Goal: Task Accomplishment & Management: Use online tool/utility

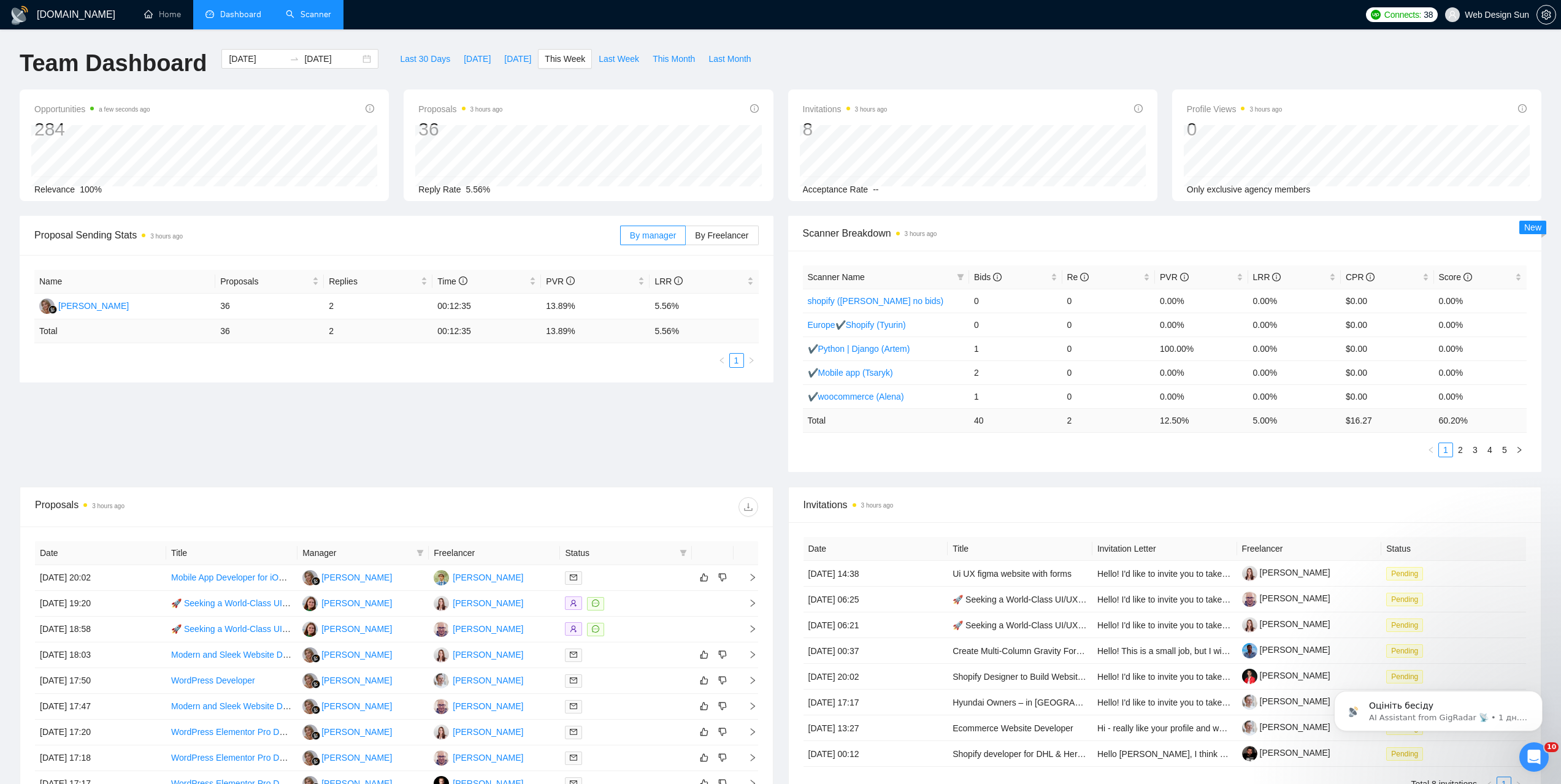
click at [318, 19] on link "Scanner" at bounding box center [308, 14] width 45 height 11
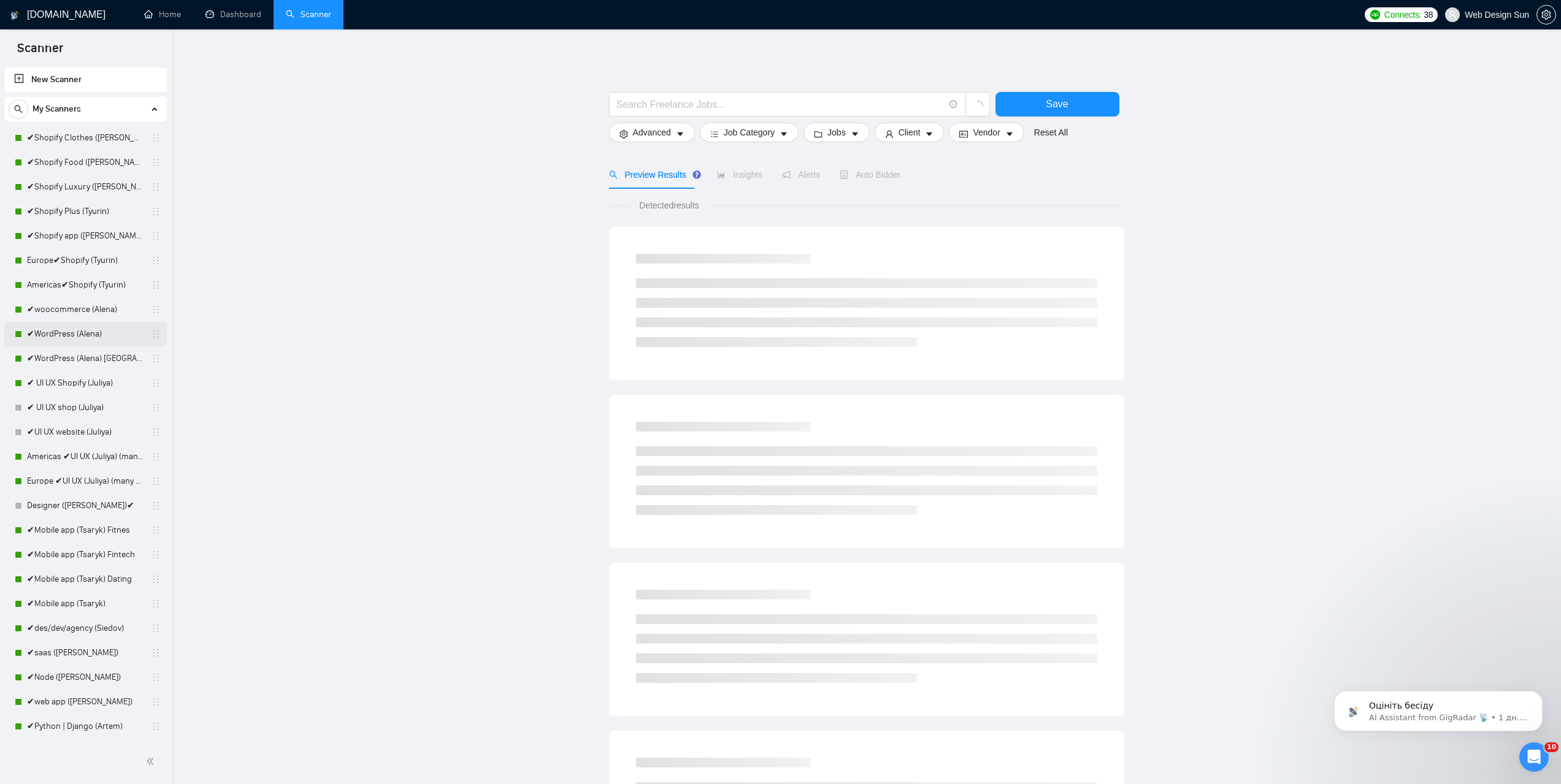
click at [83, 331] on link "✔WordPress (Alena)" at bounding box center [86, 335] width 117 height 25
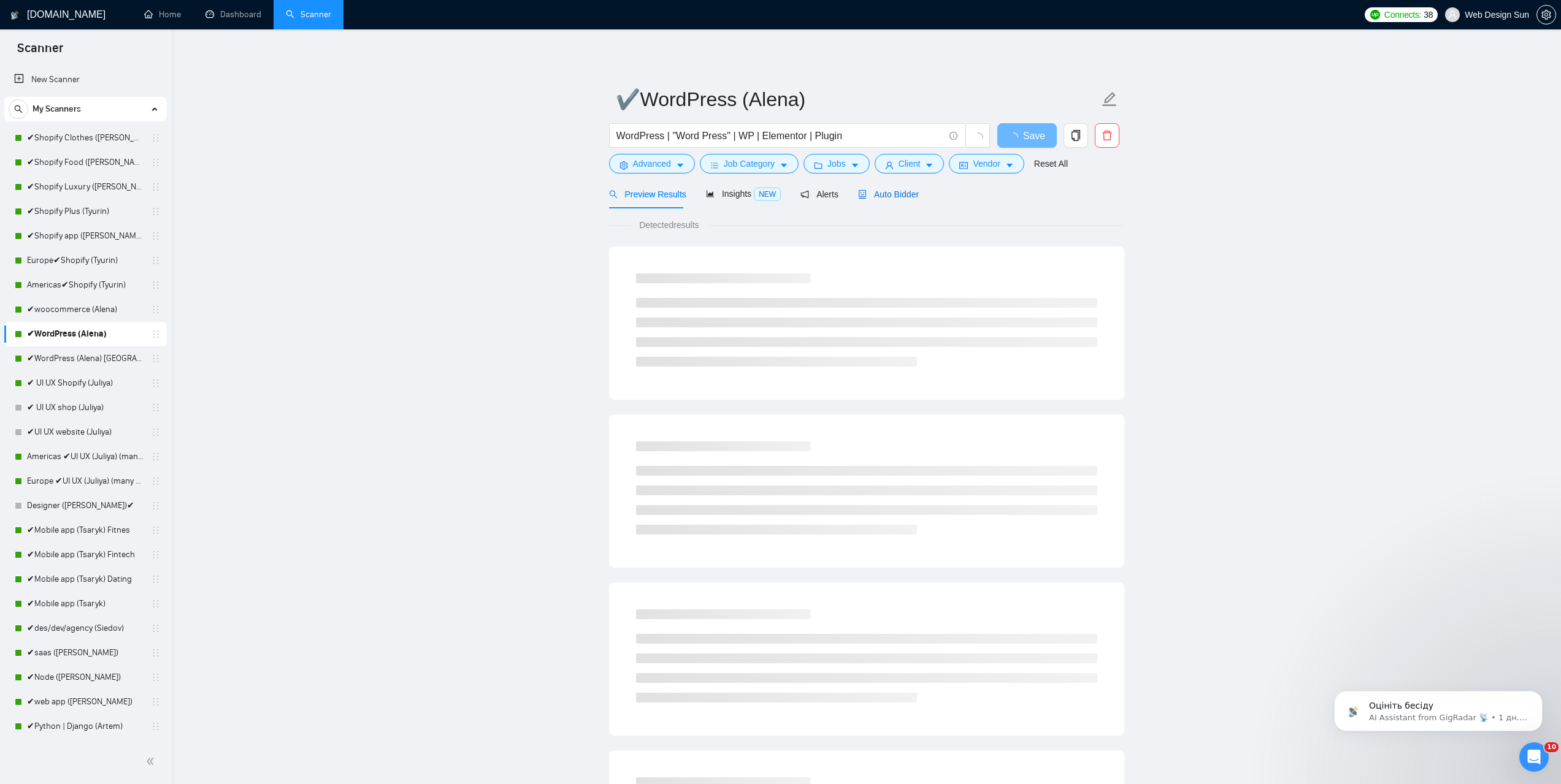
click at [865, 197] on span "Auto Bidder" at bounding box center [889, 194] width 61 height 10
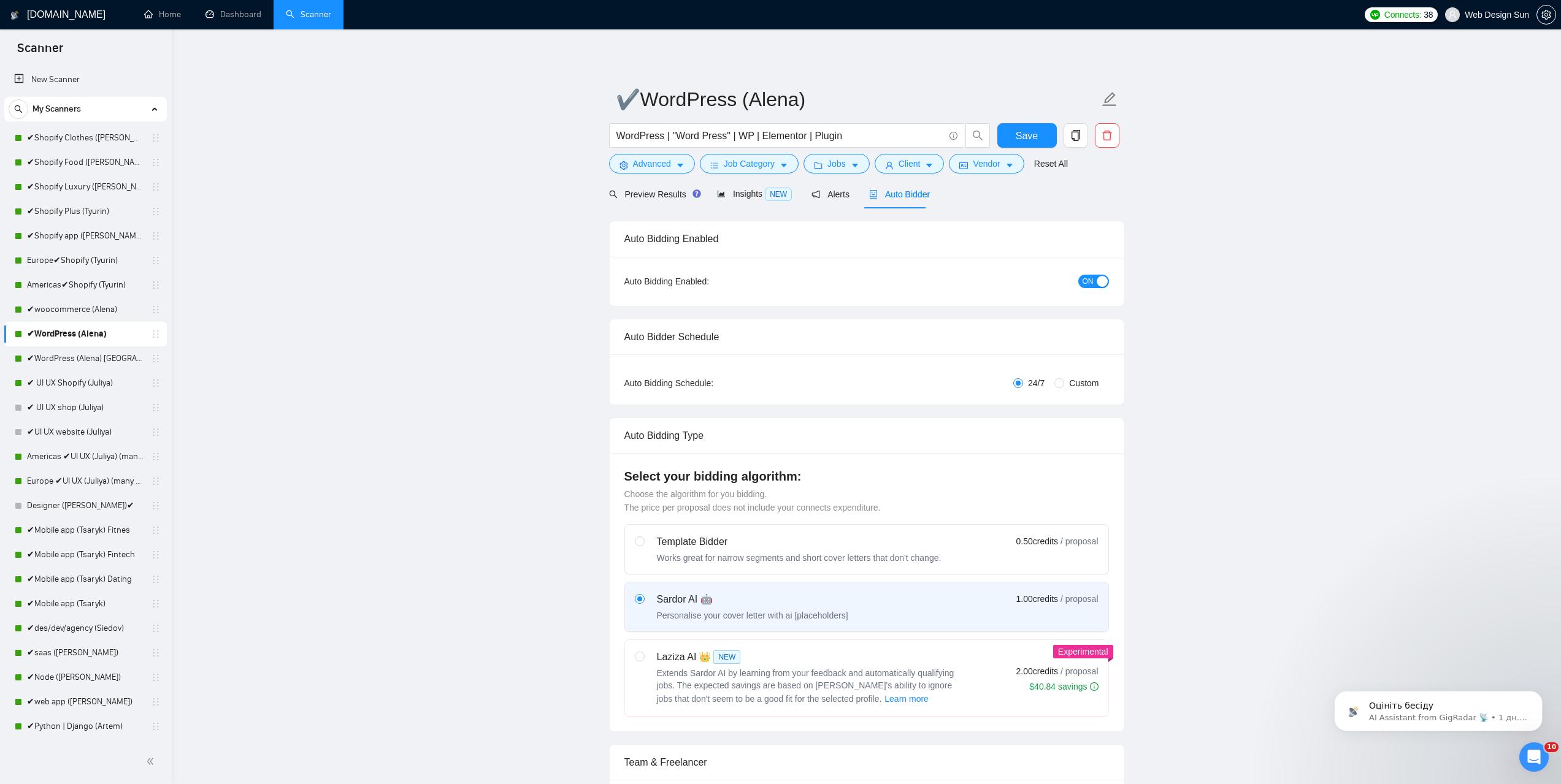
click at [1077, 381] on span "Custom" at bounding box center [1084, 382] width 39 height 13
click at [1065, 381] on input "Custom" at bounding box center [1059, 382] width 10 height 10
radio input "true"
radio input "false"
checkbox input "true"
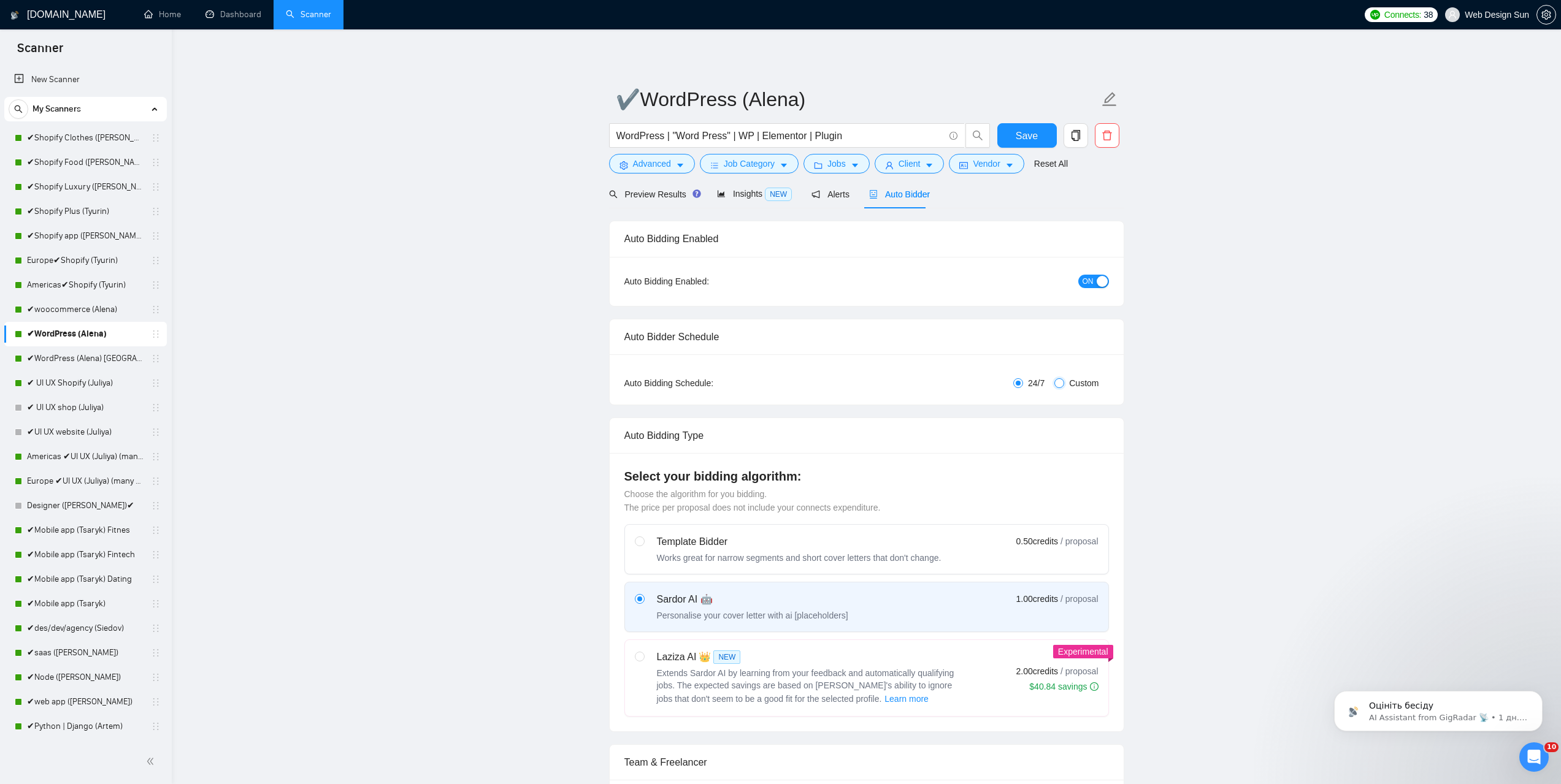
checkbox input "true"
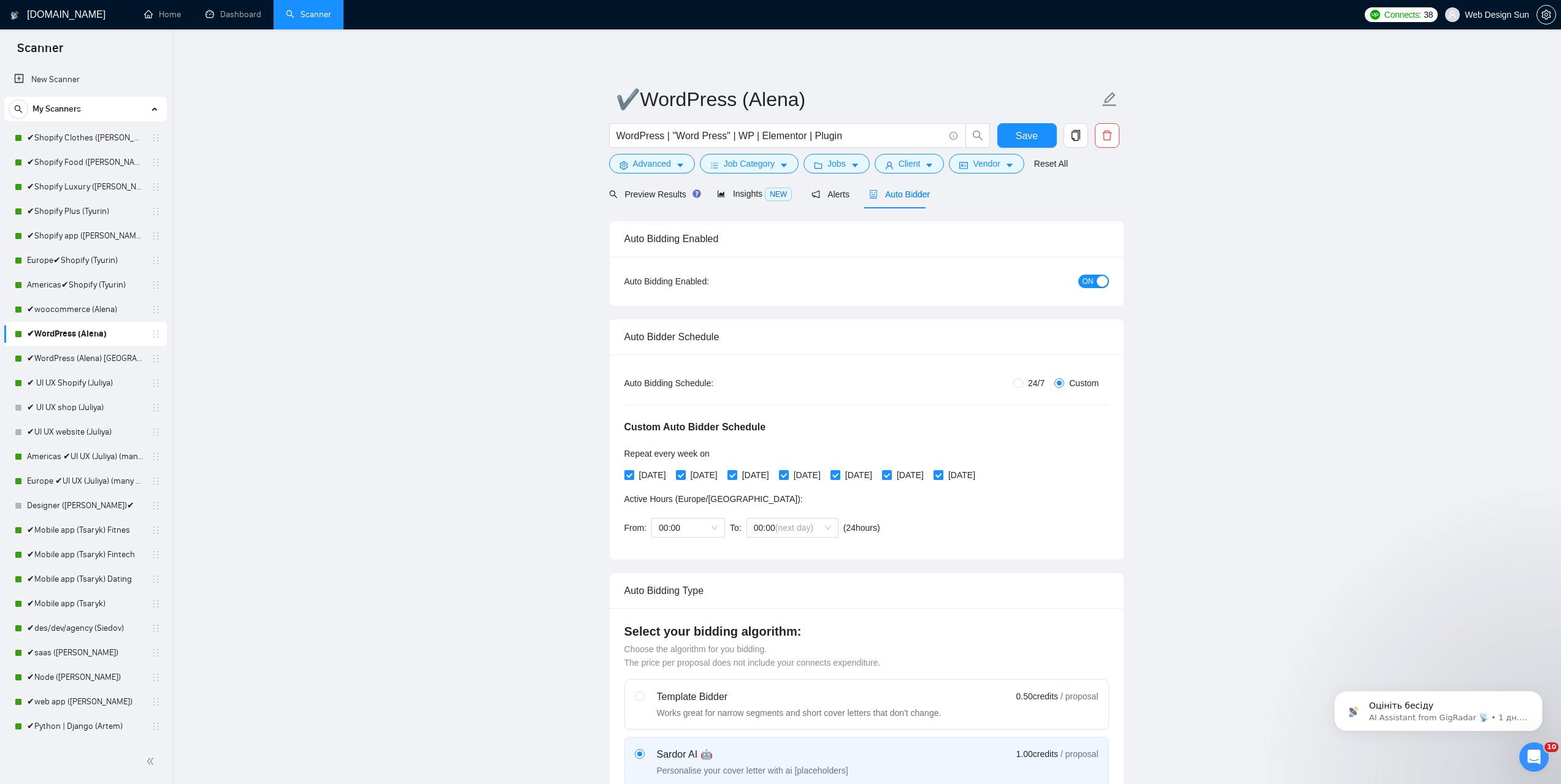
click at [943, 475] on input "[DATE]" at bounding box center [938, 475] width 9 height 9
checkbox input "false"
click at [922, 475] on span "[DATE]" at bounding box center [911, 475] width 37 height 13
click at [890, 475] on input "[DATE]" at bounding box center [887, 475] width 9 height 9
checkbox input "false"
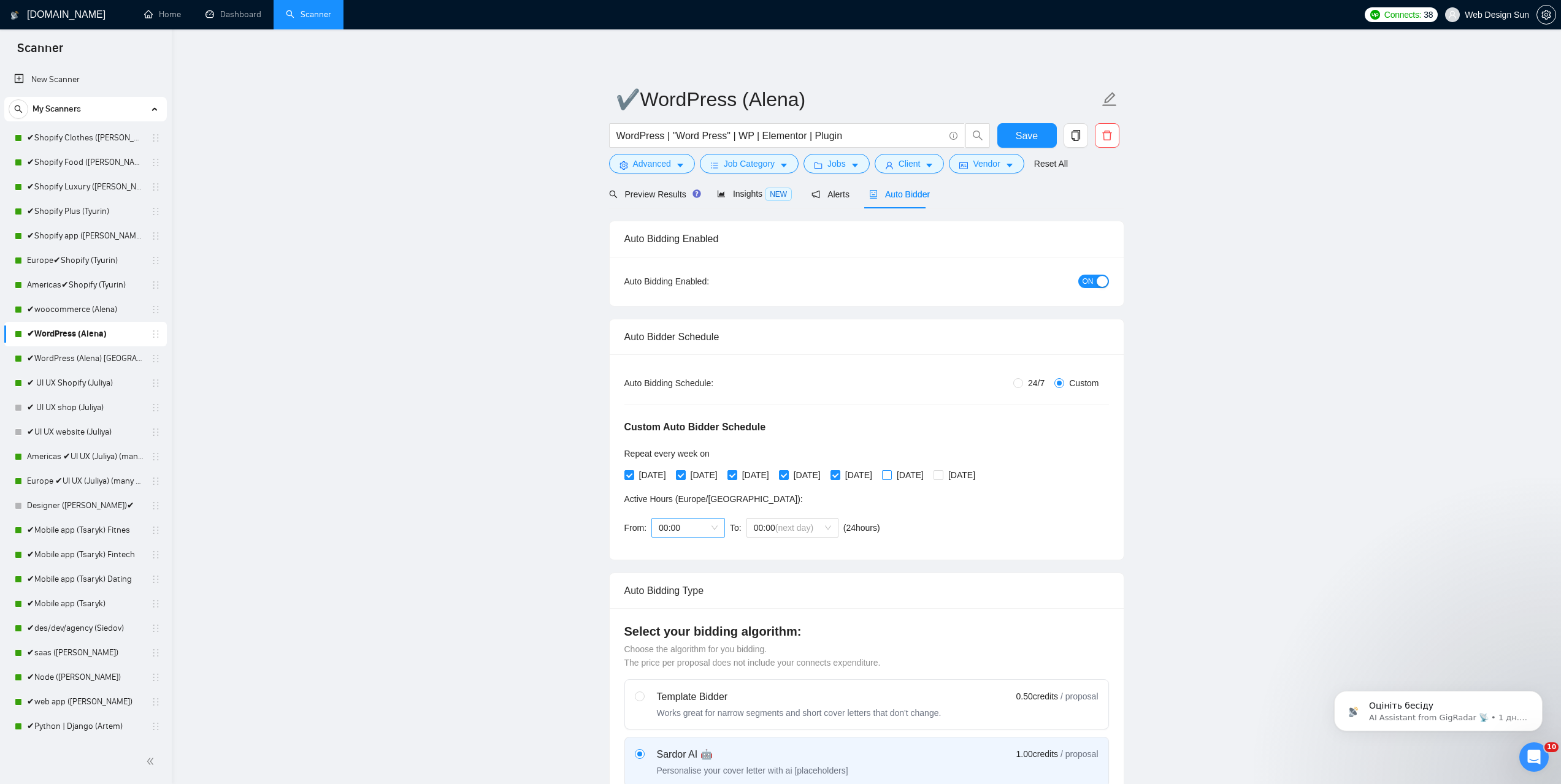
click at [711, 529] on span "00:00" at bounding box center [688, 528] width 59 height 19
